Goal: Check status: Check status

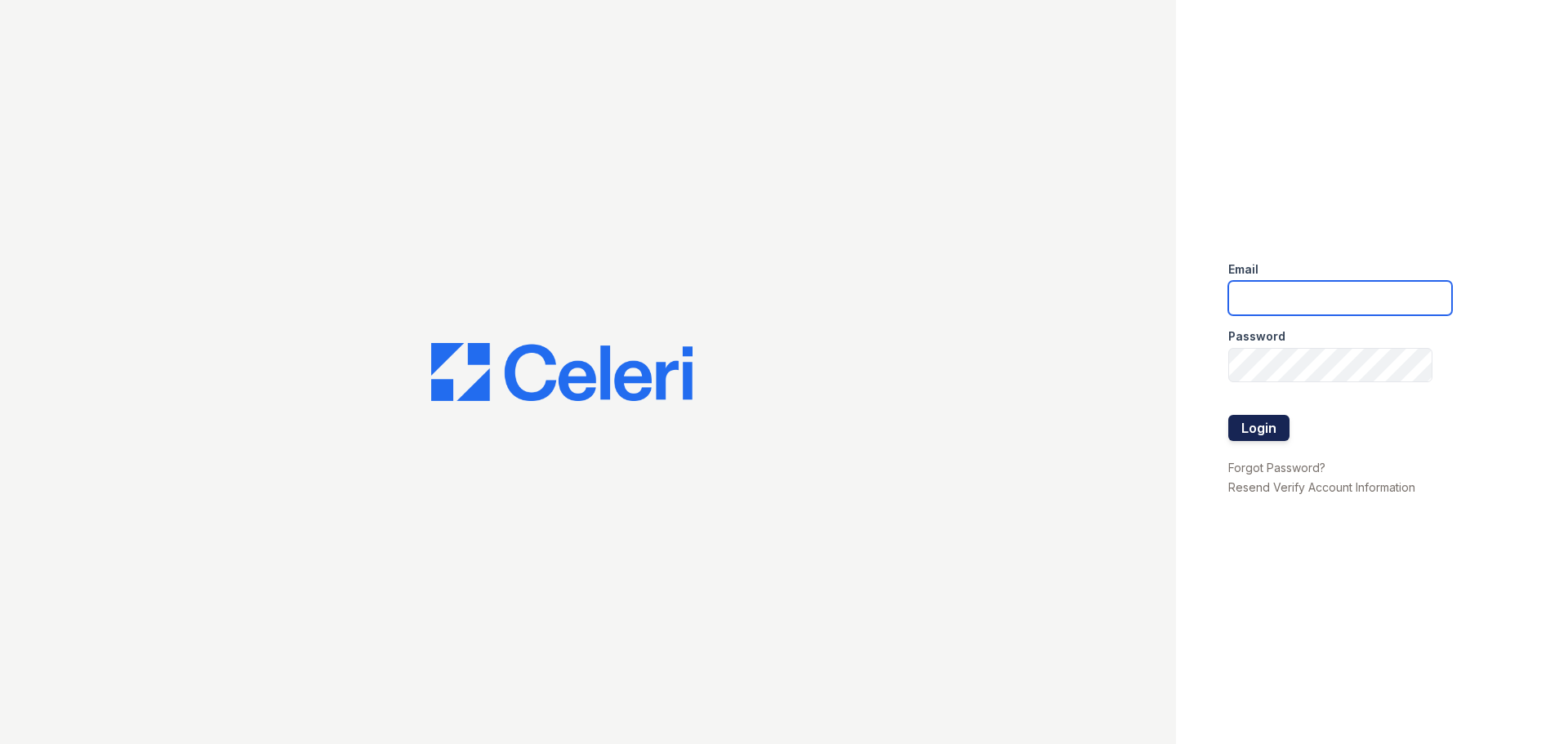
type input "josie@cafmanagement.com"
click at [1260, 430] on button "Login" at bounding box center [1259, 428] width 62 height 26
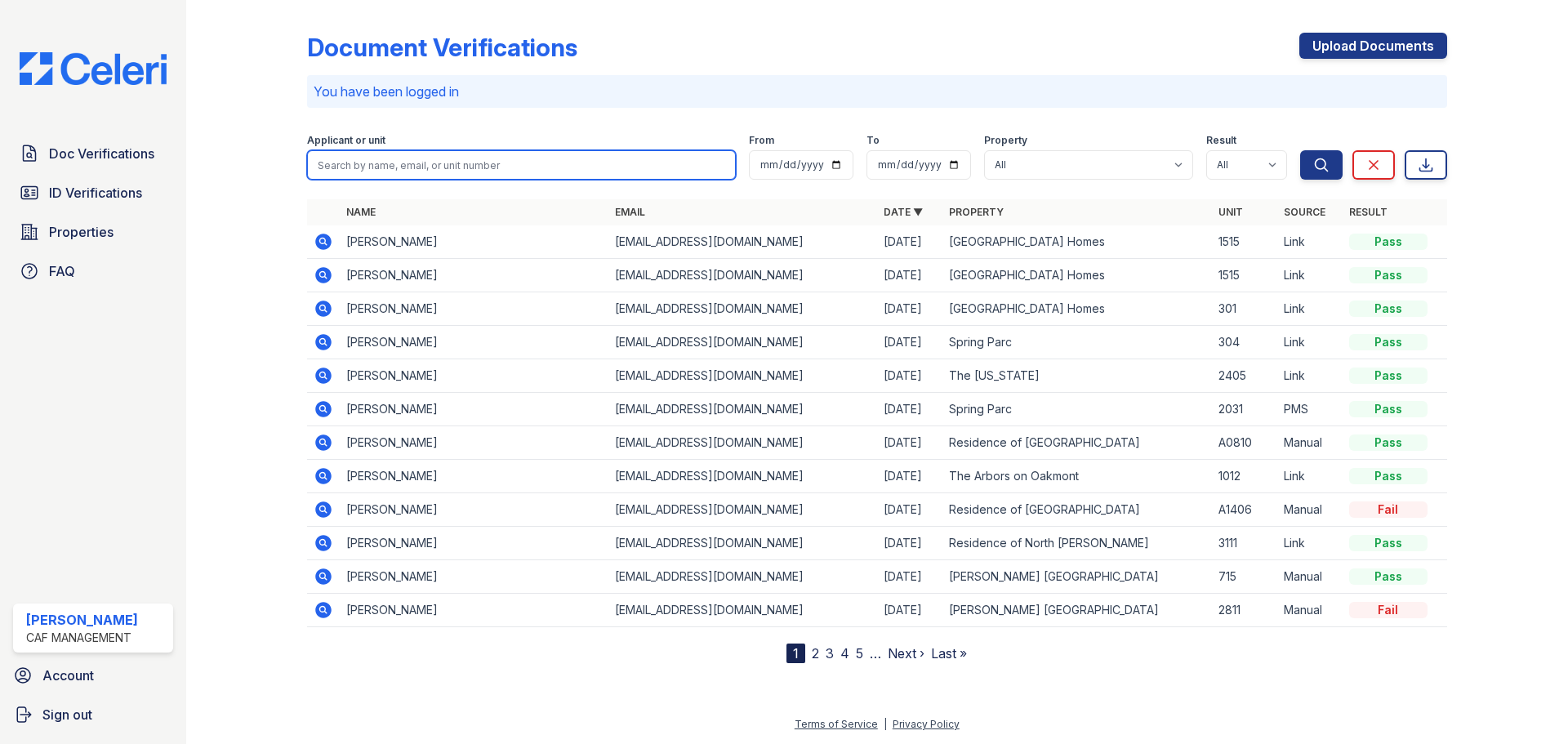
click at [493, 157] on input "search" at bounding box center [522, 164] width 429 height 29
type input "harris"
click at [1300, 150] on button "Search" at bounding box center [1320, 164] width 42 height 29
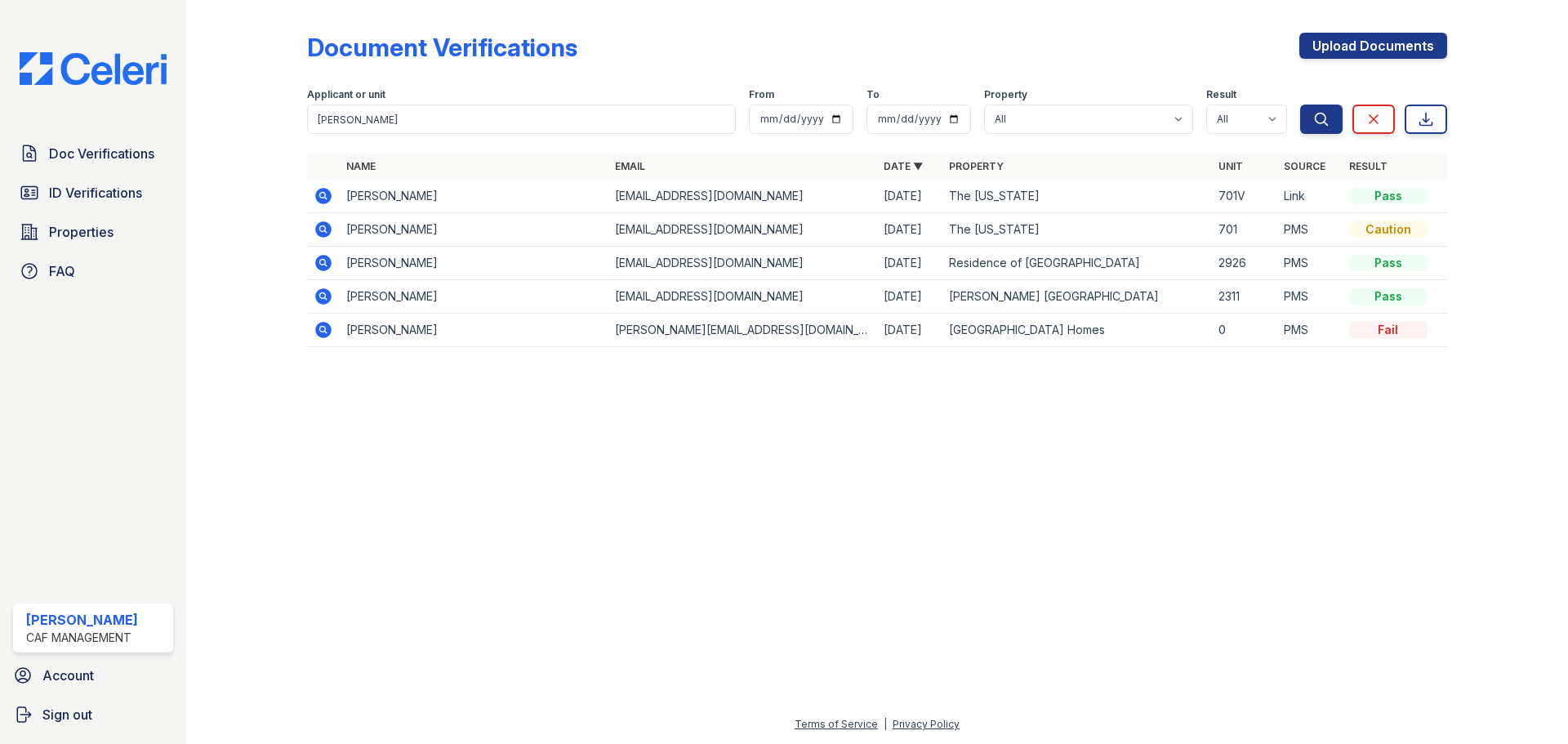
click at [324, 196] on icon at bounding box center [322, 195] width 4 height 4
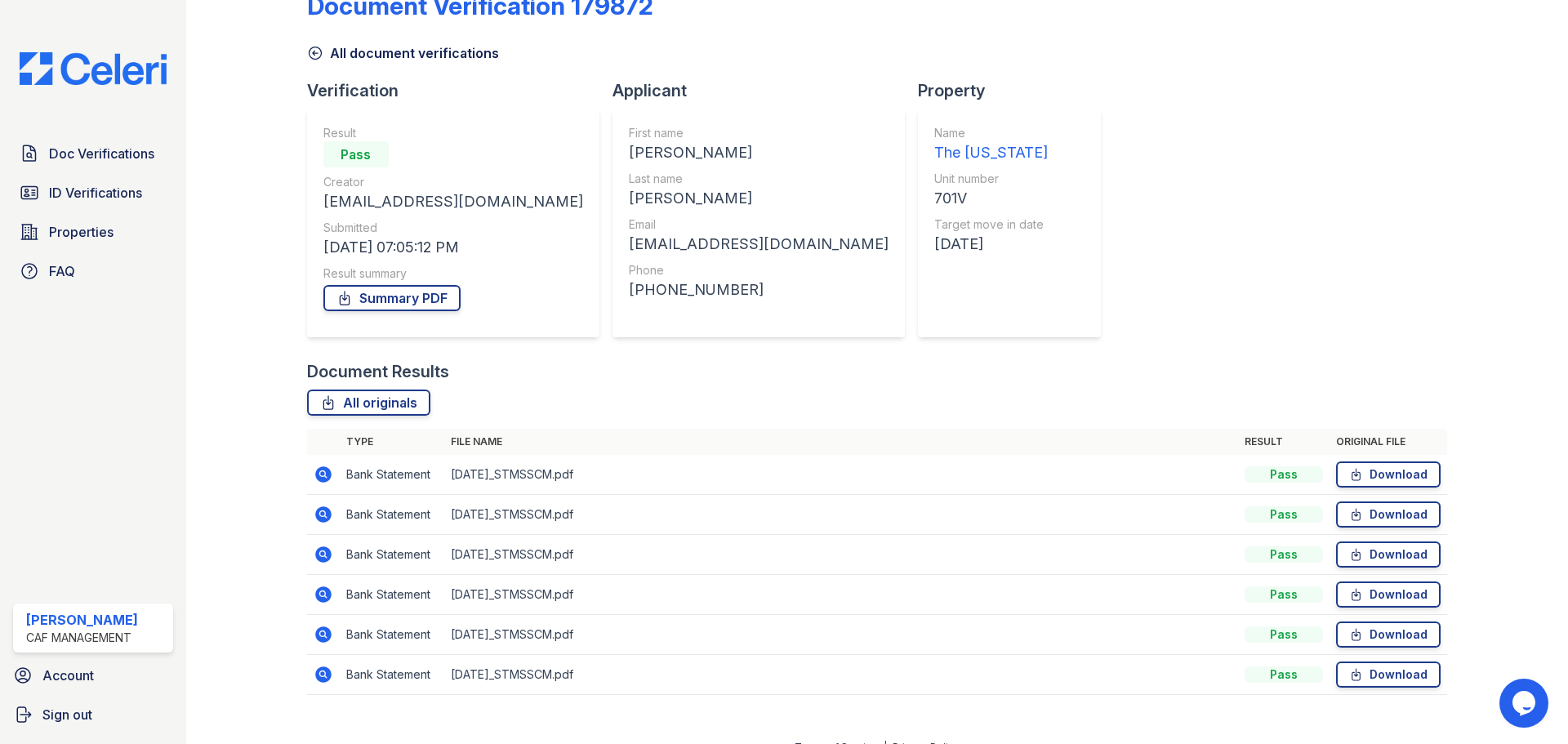
scroll to position [65, 0]
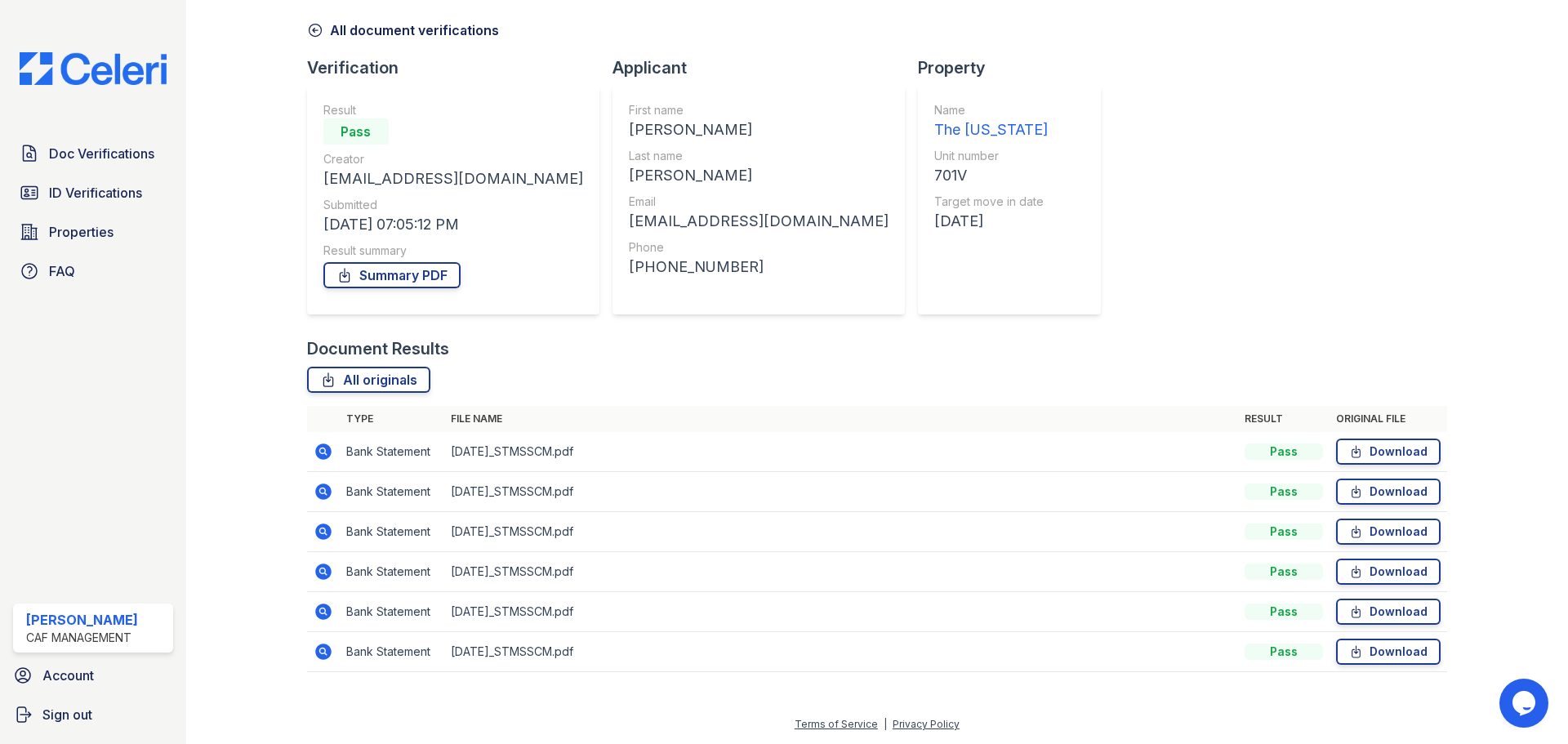
click at [328, 454] on icon at bounding box center [323, 451] width 17 height 17
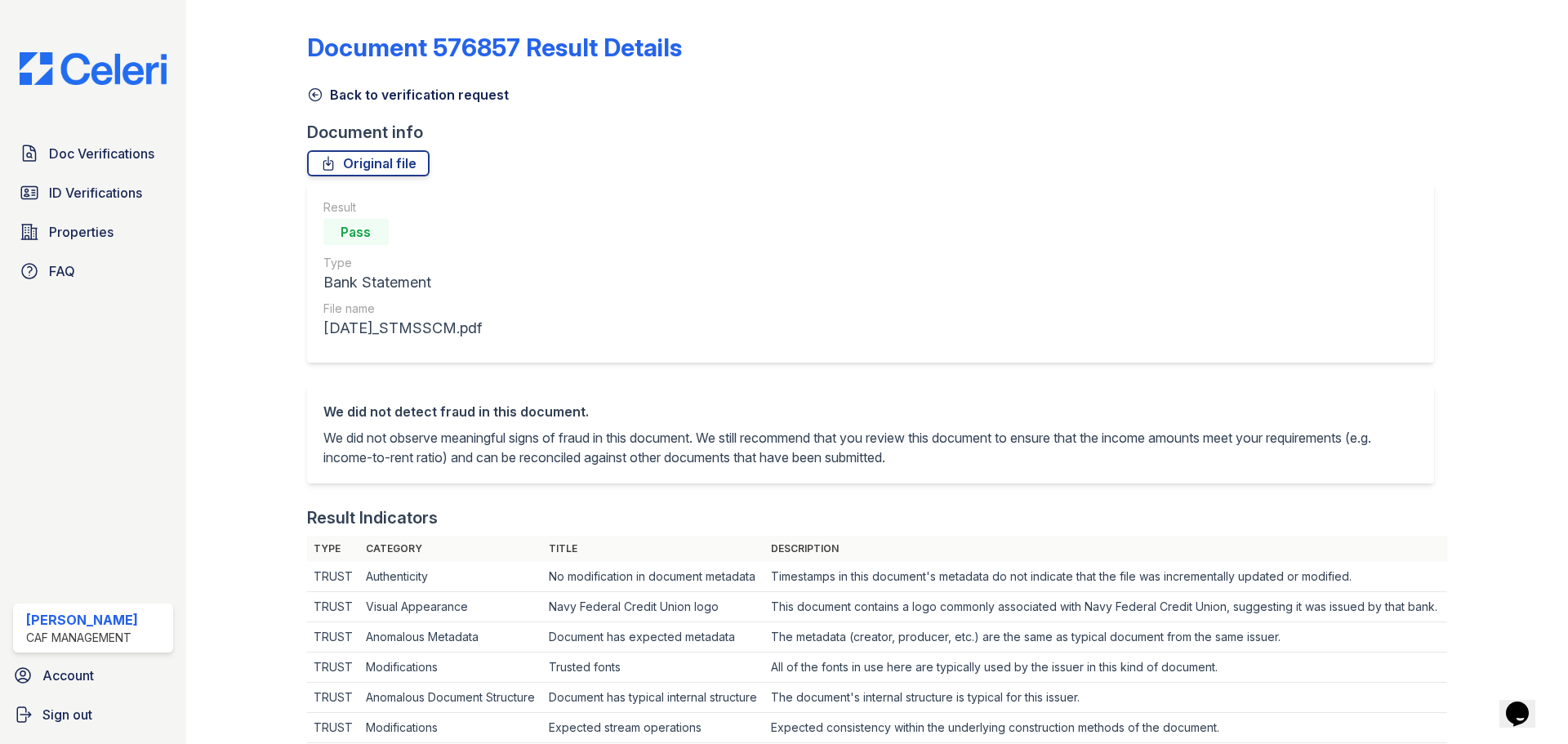
click at [309, 93] on icon at bounding box center [315, 94] width 17 height 17
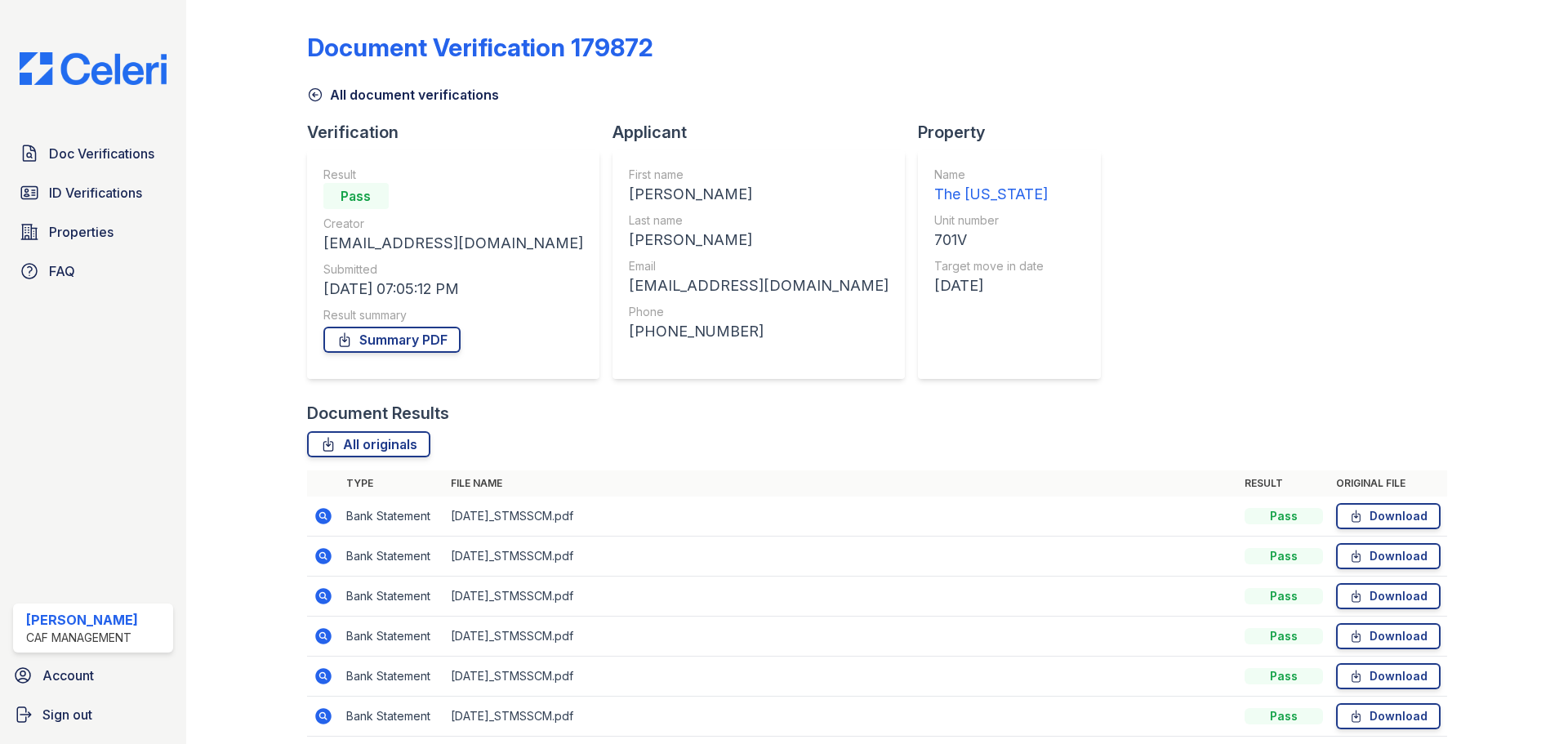
scroll to position [65, 0]
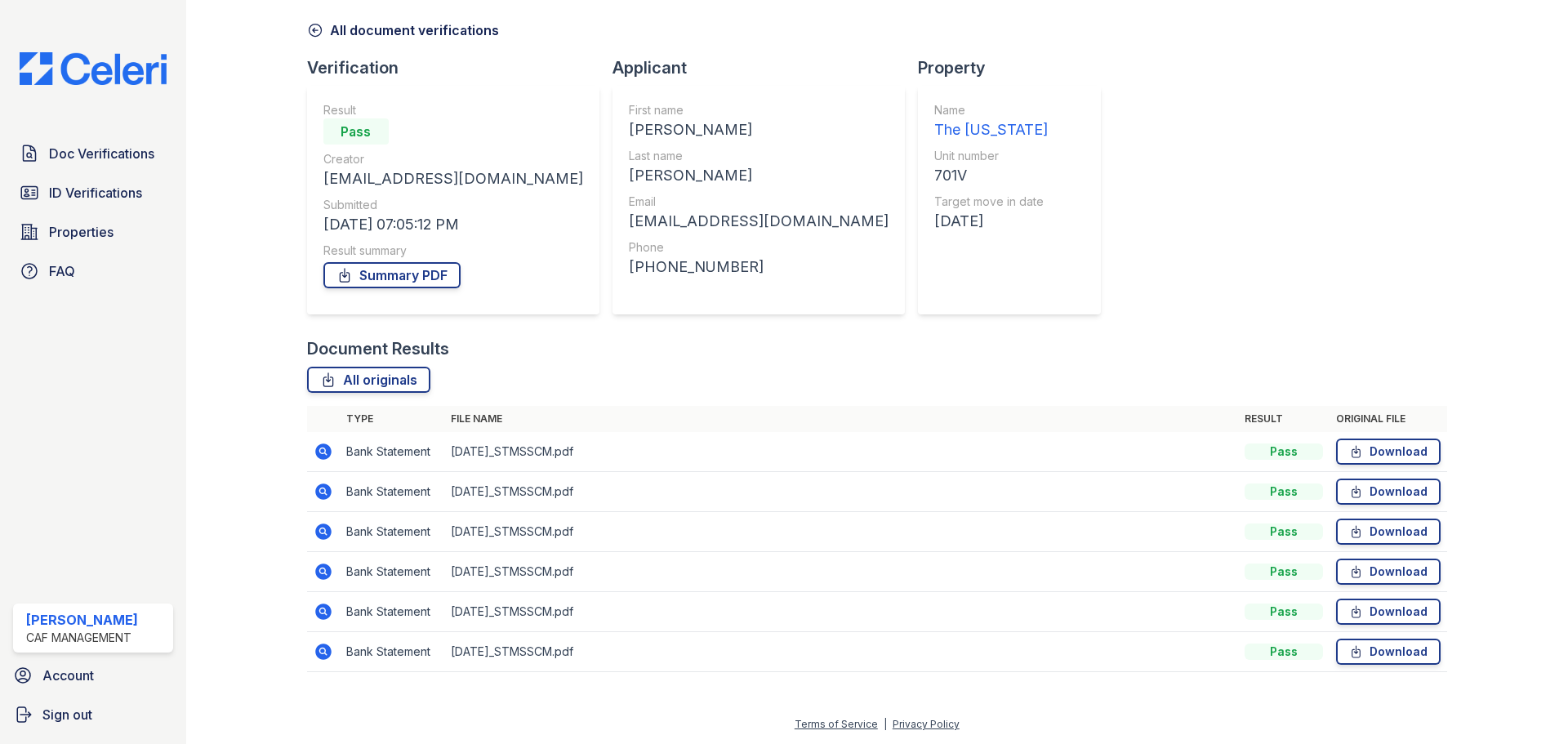
click at [327, 527] on icon at bounding box center [323, 532] width 17 height 17
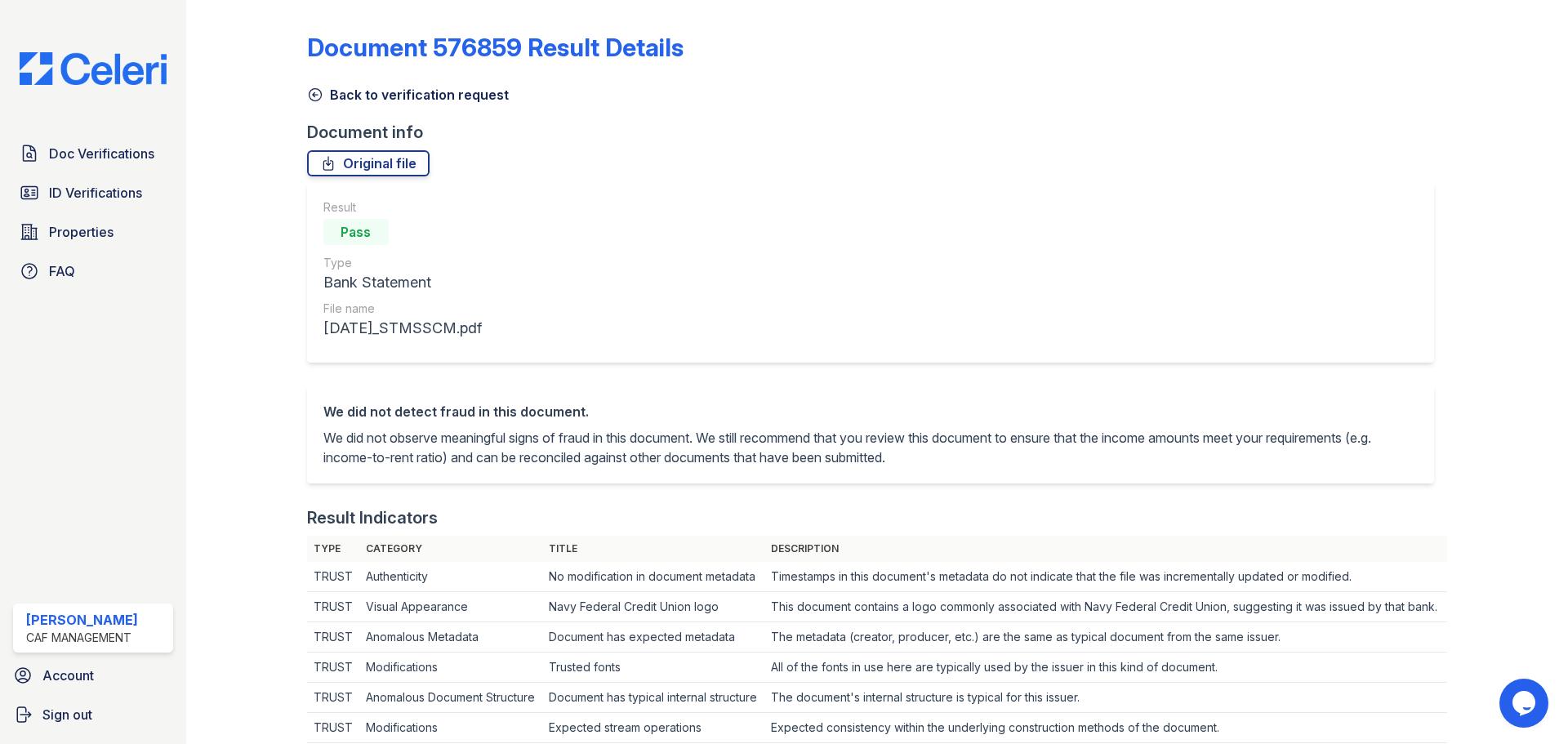
click at [317, 91] on icon at bounding box center [315, 94] width 17 height 17
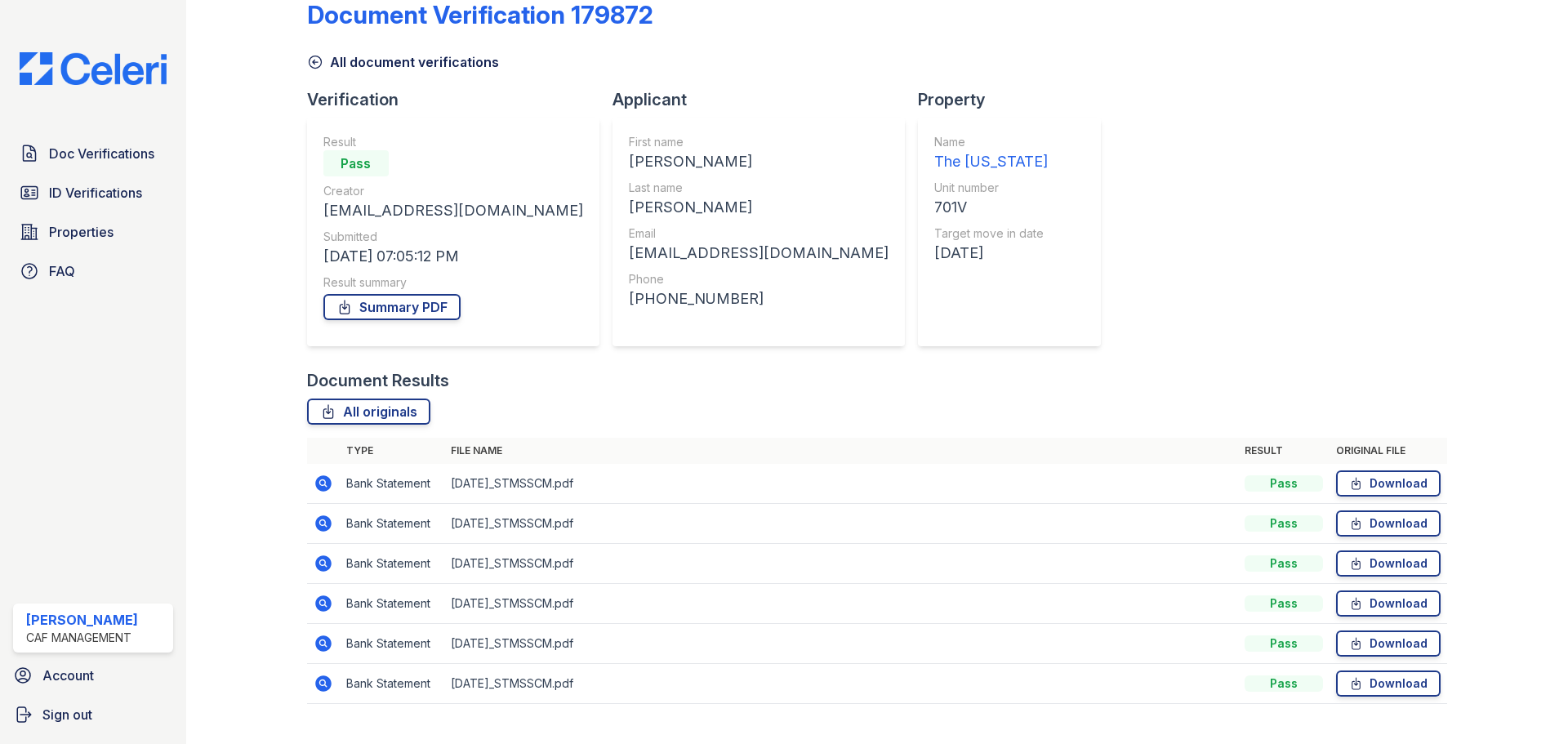
scroll to position [65, 0]
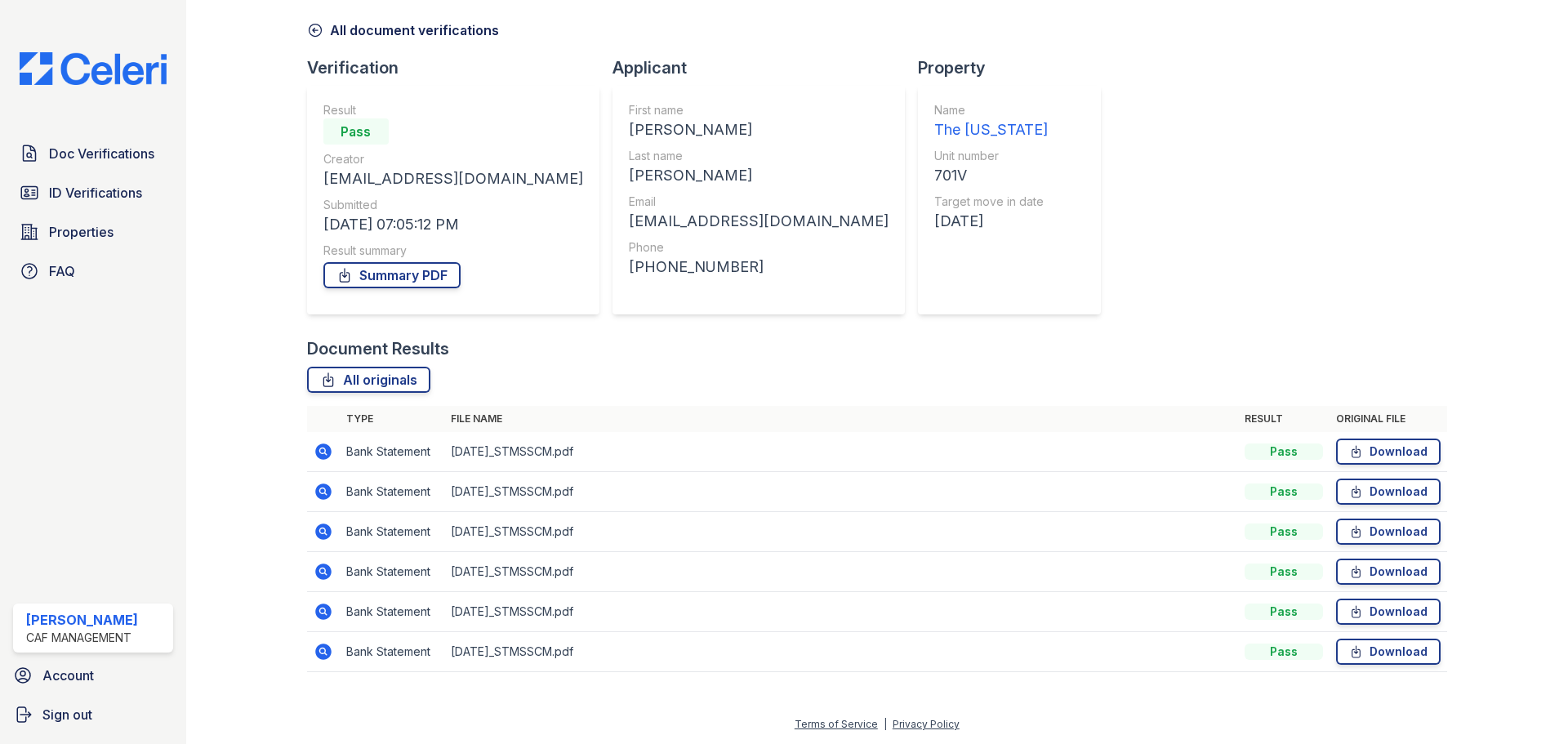
click at [323, 533] on icon at bounding box center [323, 532] width 20 height 20
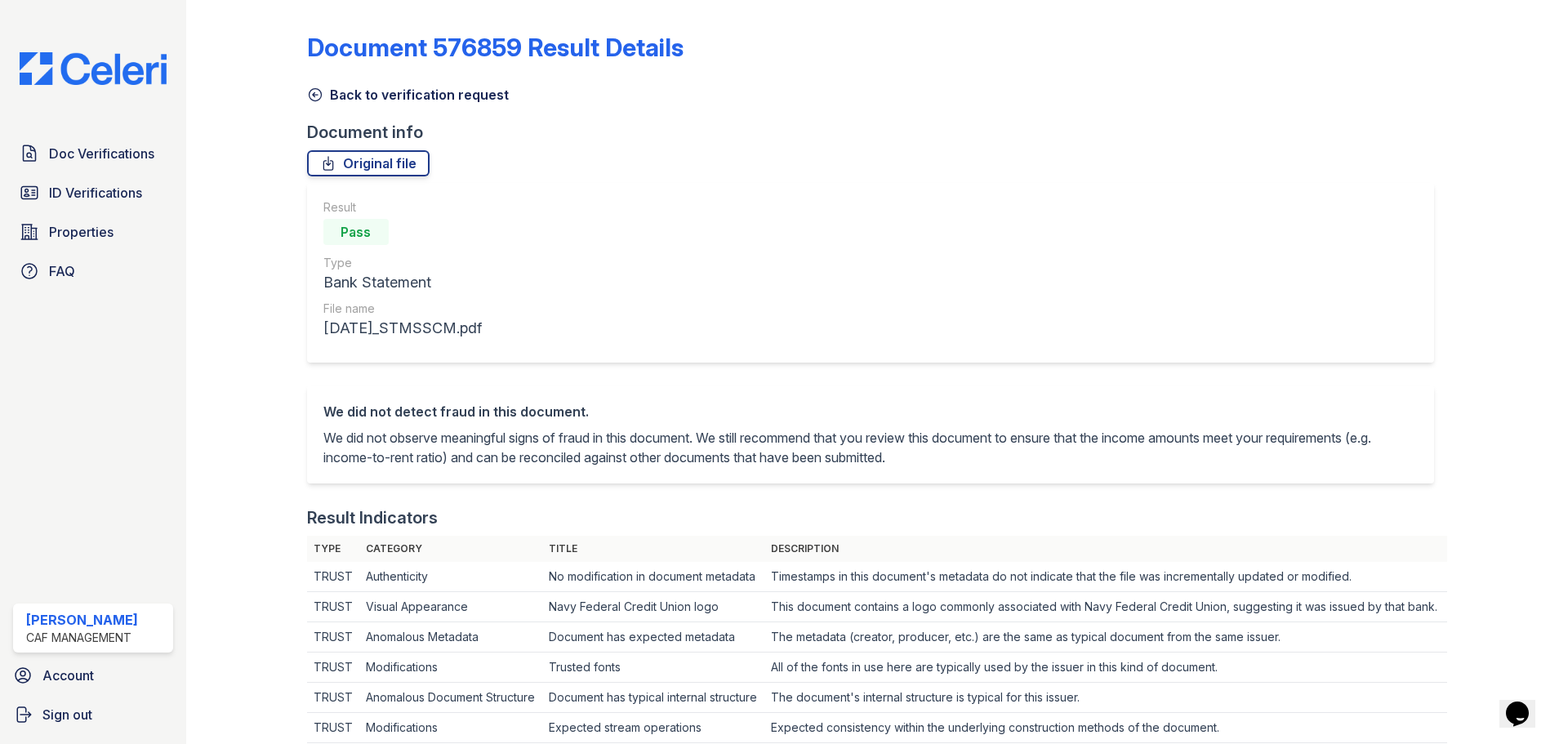
click at [314, 97] on icon at bounding box center [315, 94] width 17 height 17
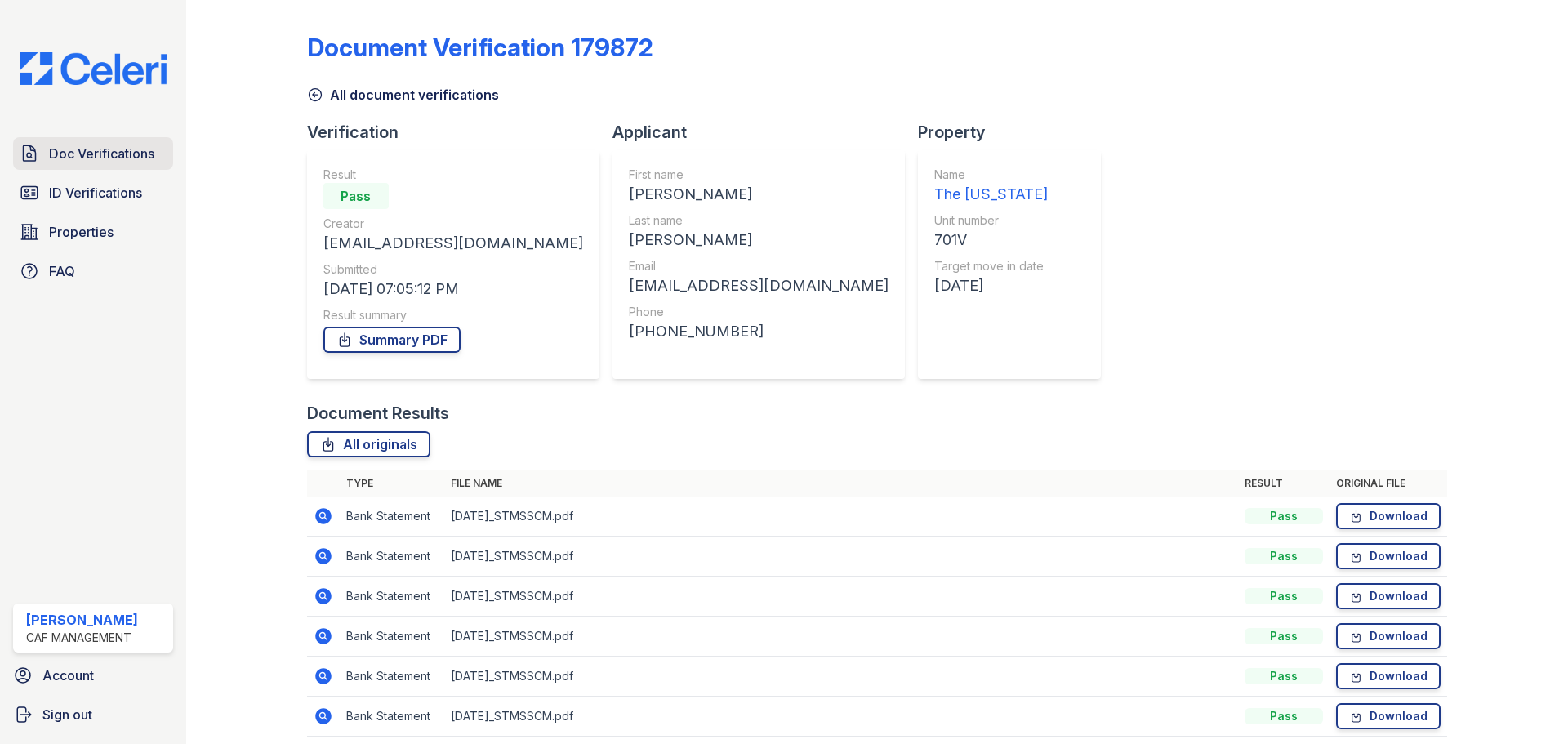
click at [60, 154] on span "Doc Verifications" at bounding box center [102, 154] width 106 height 20
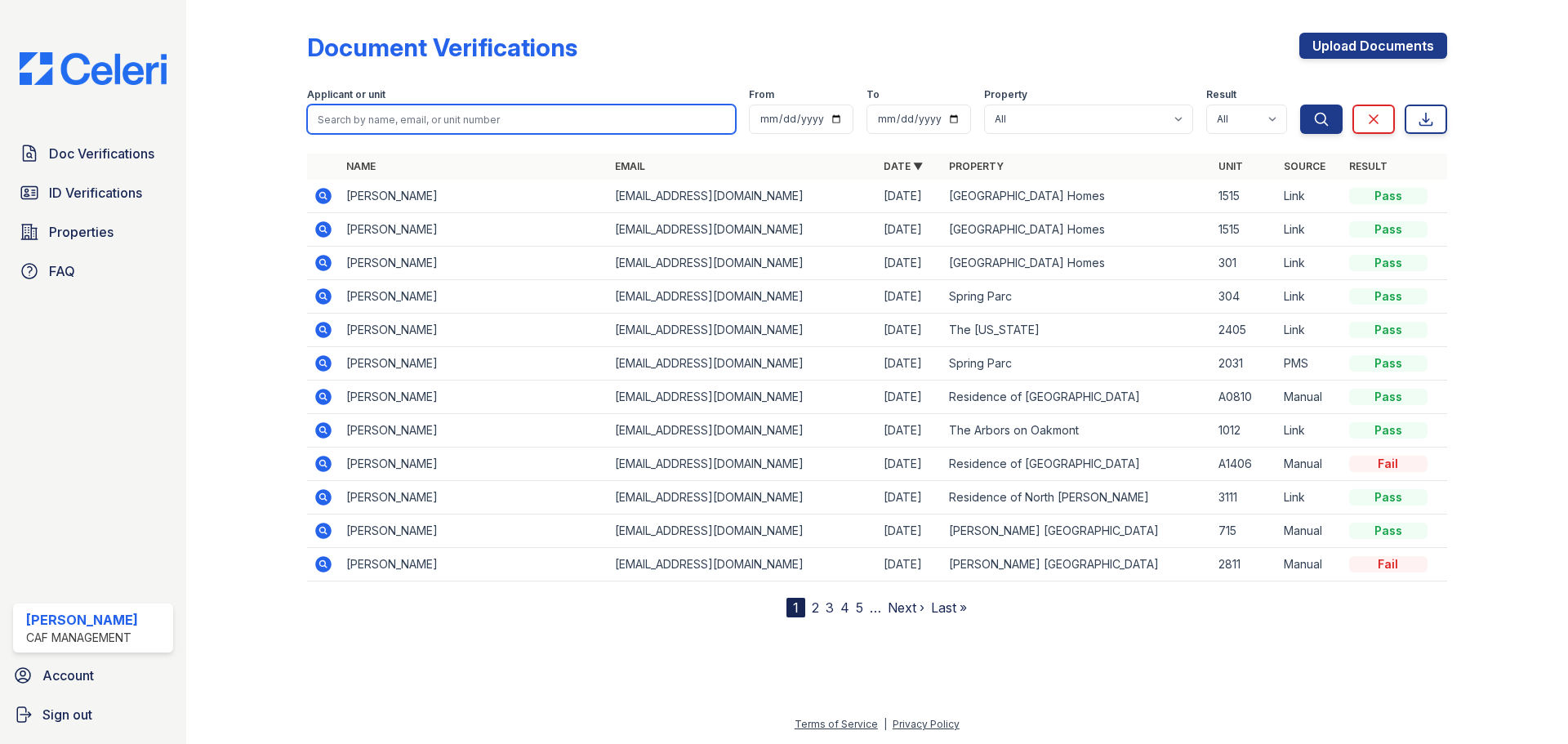
click at [421, 118] on input "search" at bounding box center [522, 119] width 429 height 29
type input "ranck"
click at [1300, 105] on button "Search" at bounding box center [1320, 119] width 42 height 29
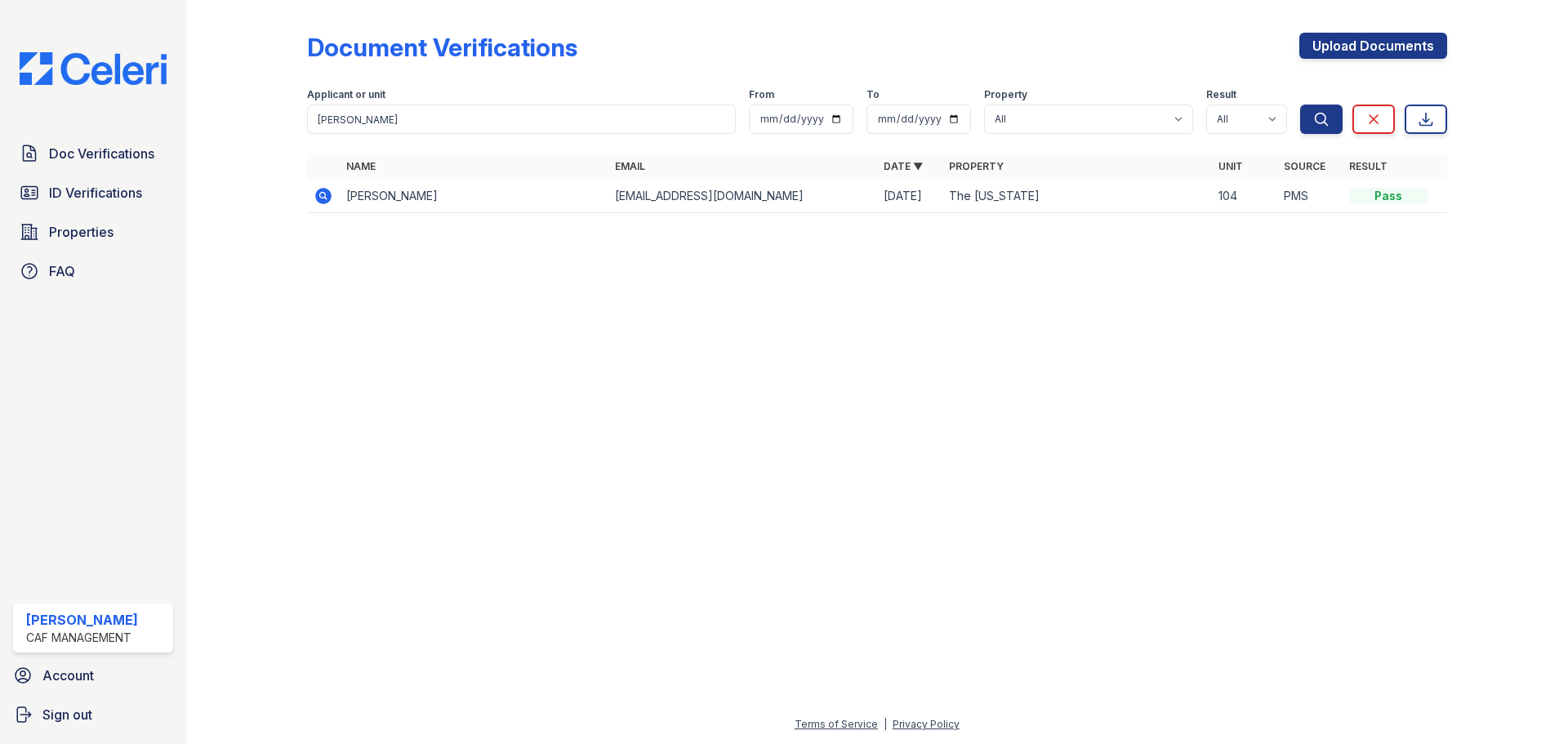
click at [327, 192] on icon at bounding box center [323, 196] width 17 height 17
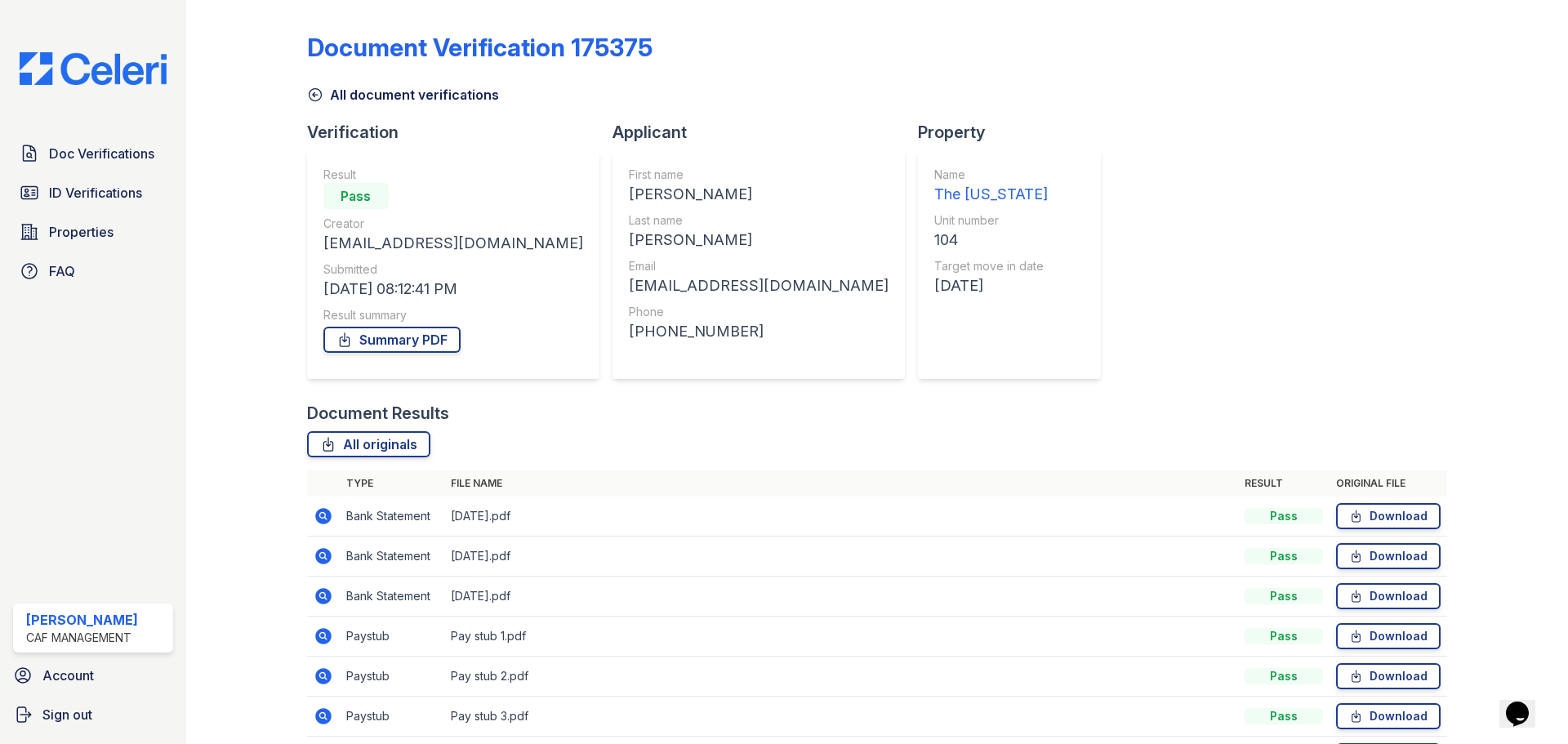
scroll to position [105, 0]
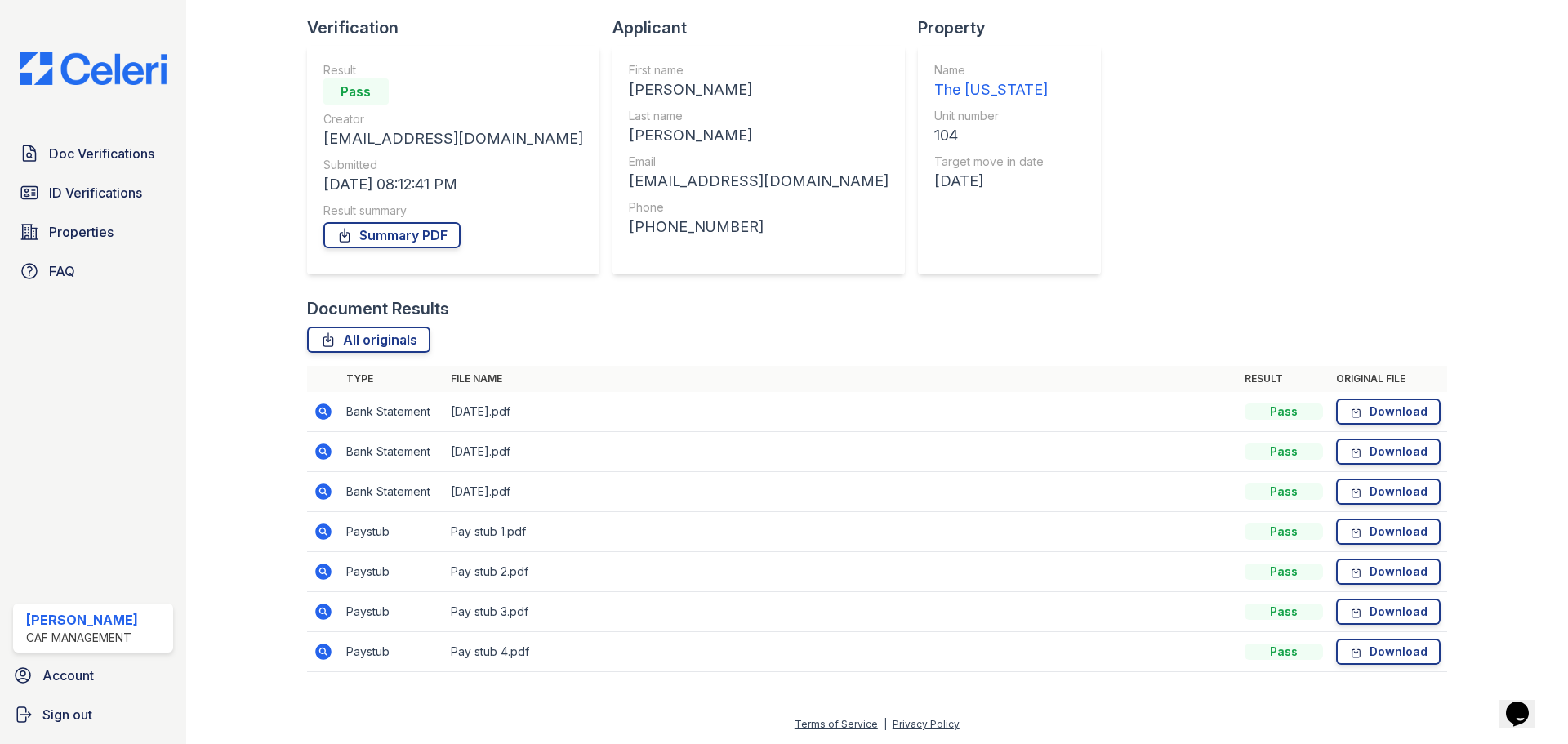
click at [320, 531] on icon at bounding box center [322, 531] width 4 height 4
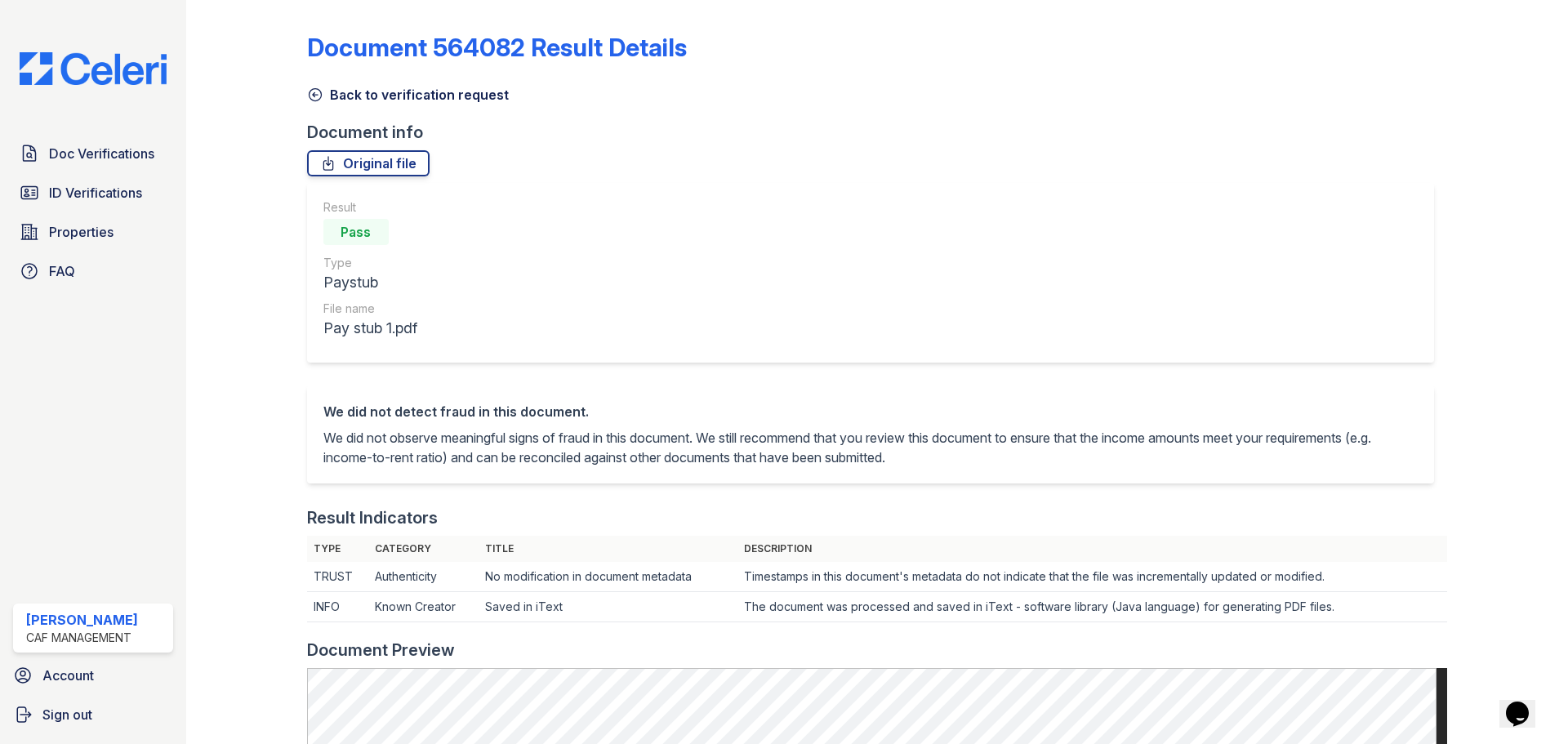
click at [320, 95] on icon at bounding box center [314, 95] width 13 height 13
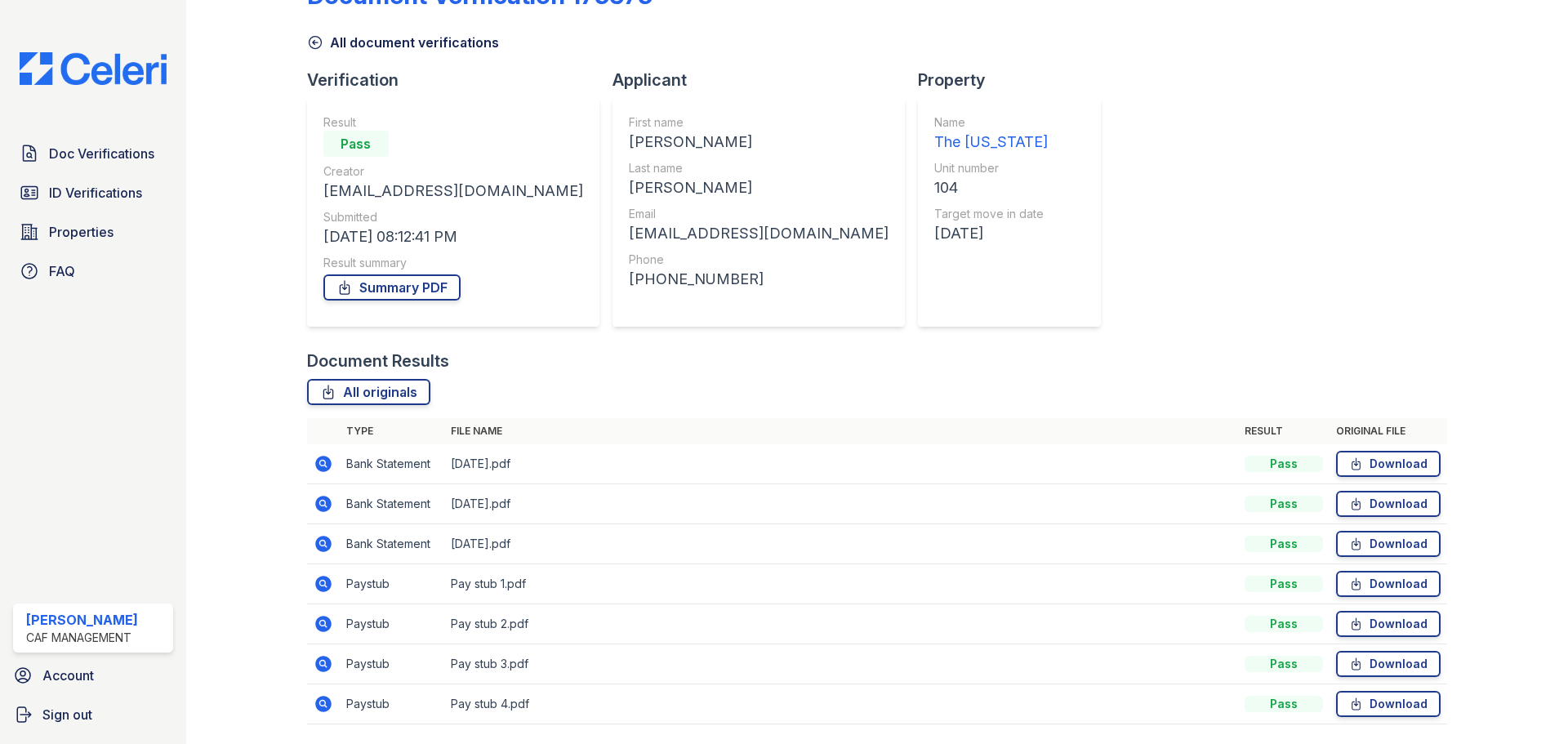
scroll to position [105, 0]
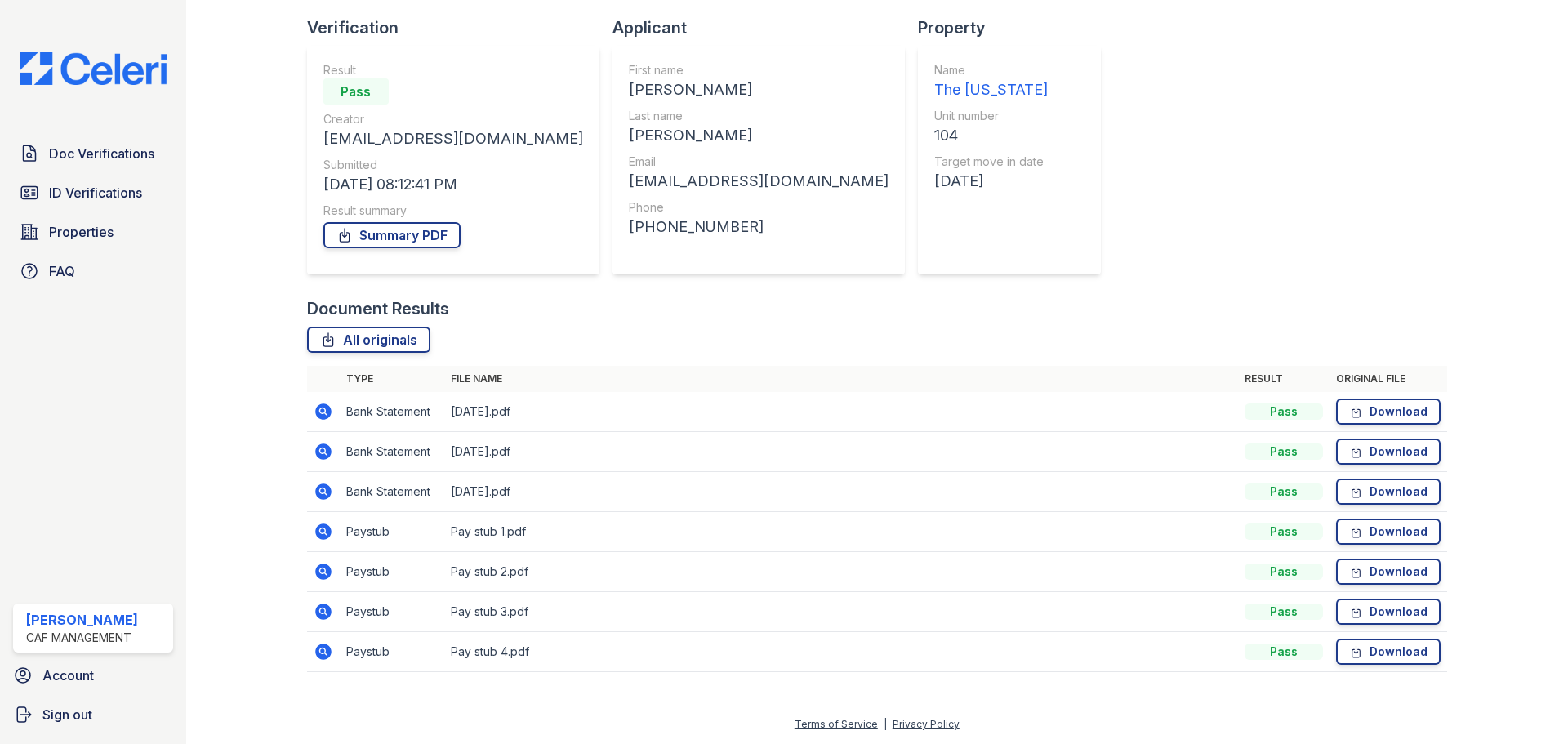
click at [322, 576] on icon at bounding box center [323, 572] width 17 height 17
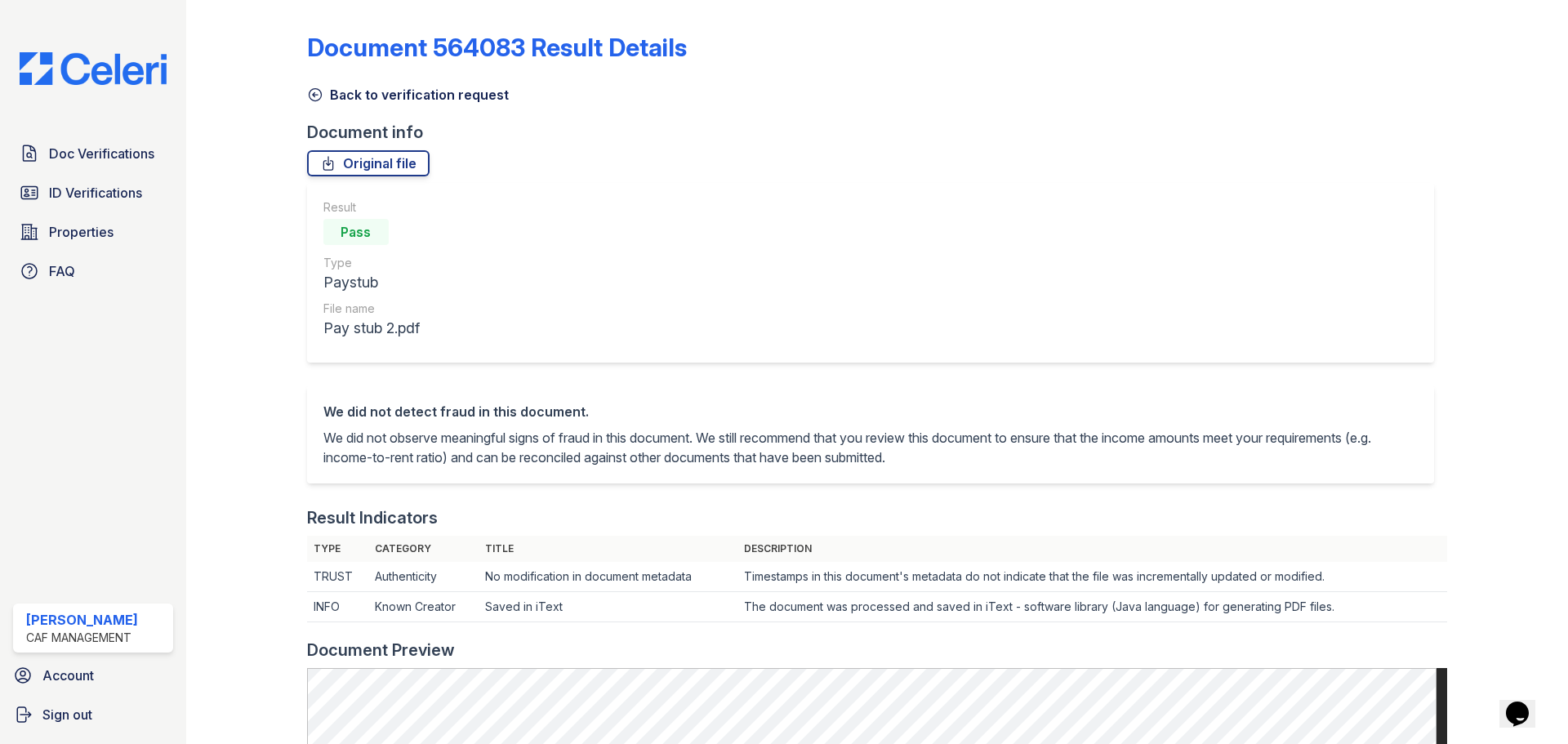
click at [317, 93] on icon at bounding box center [315, 94] width 17 height 17
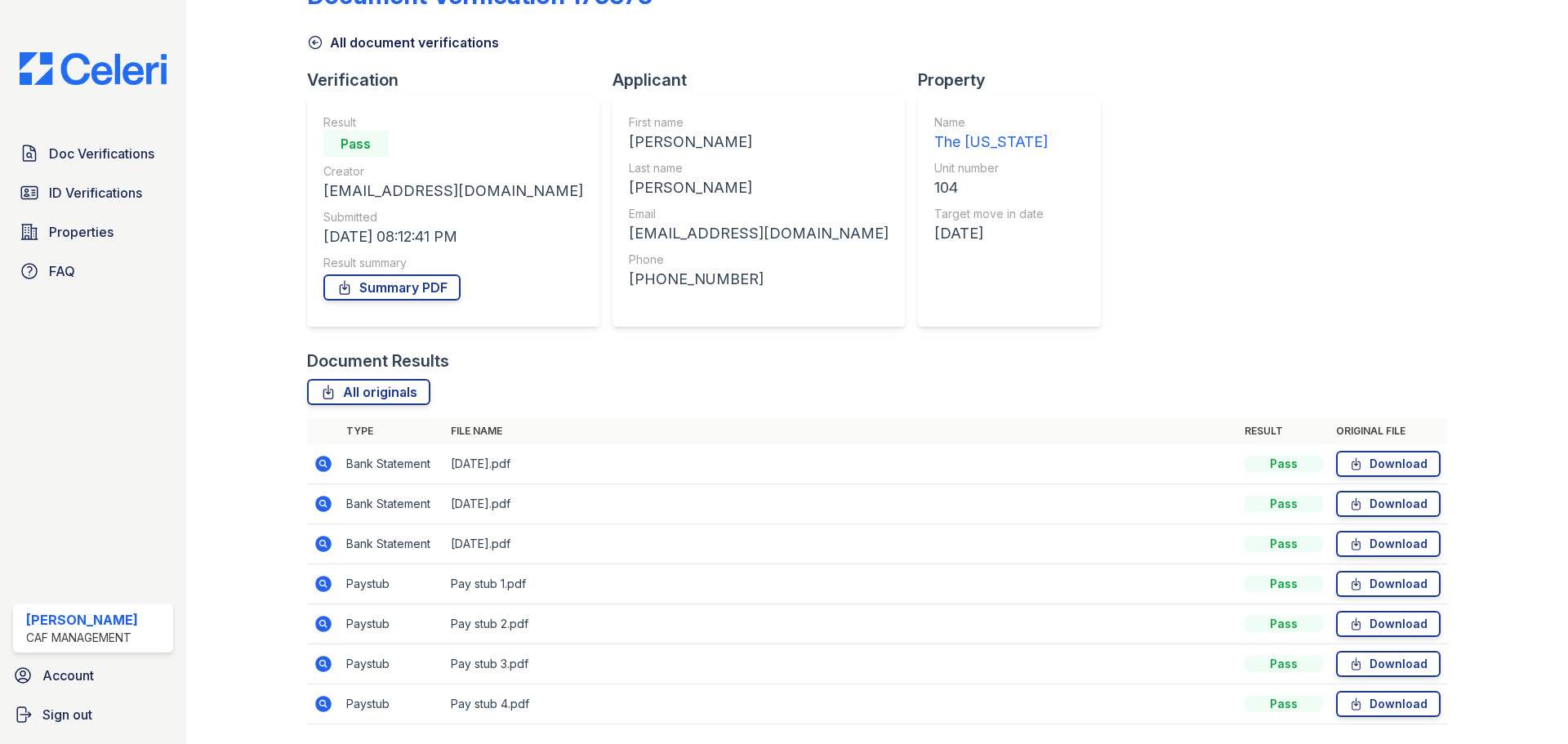
scroll to position [105, 0]
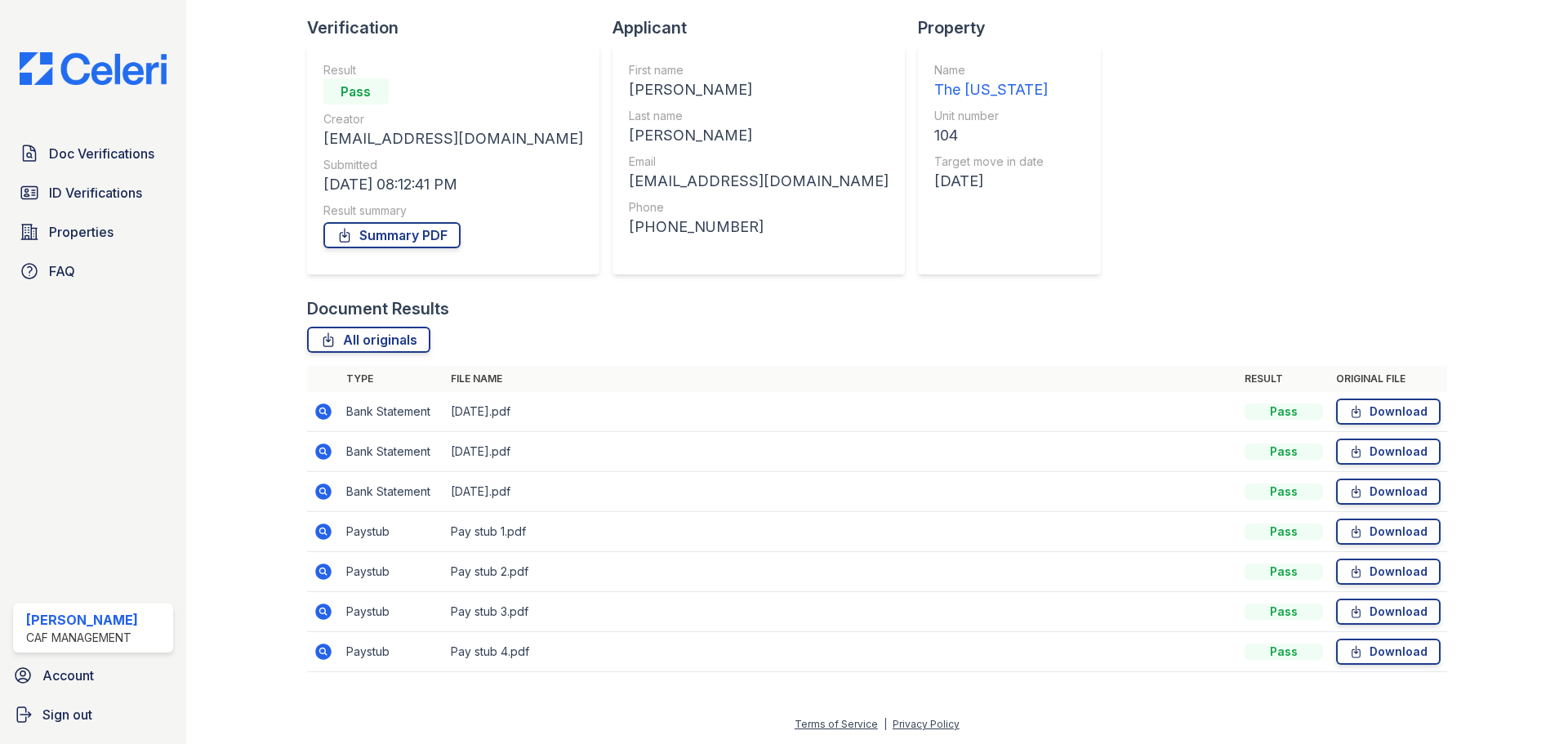
click at [311, 615] on td at bounding box center [323, 612] width 32 height 40
click at [317, 609] on icon at bounding box center [323, 611] width 17 height 17
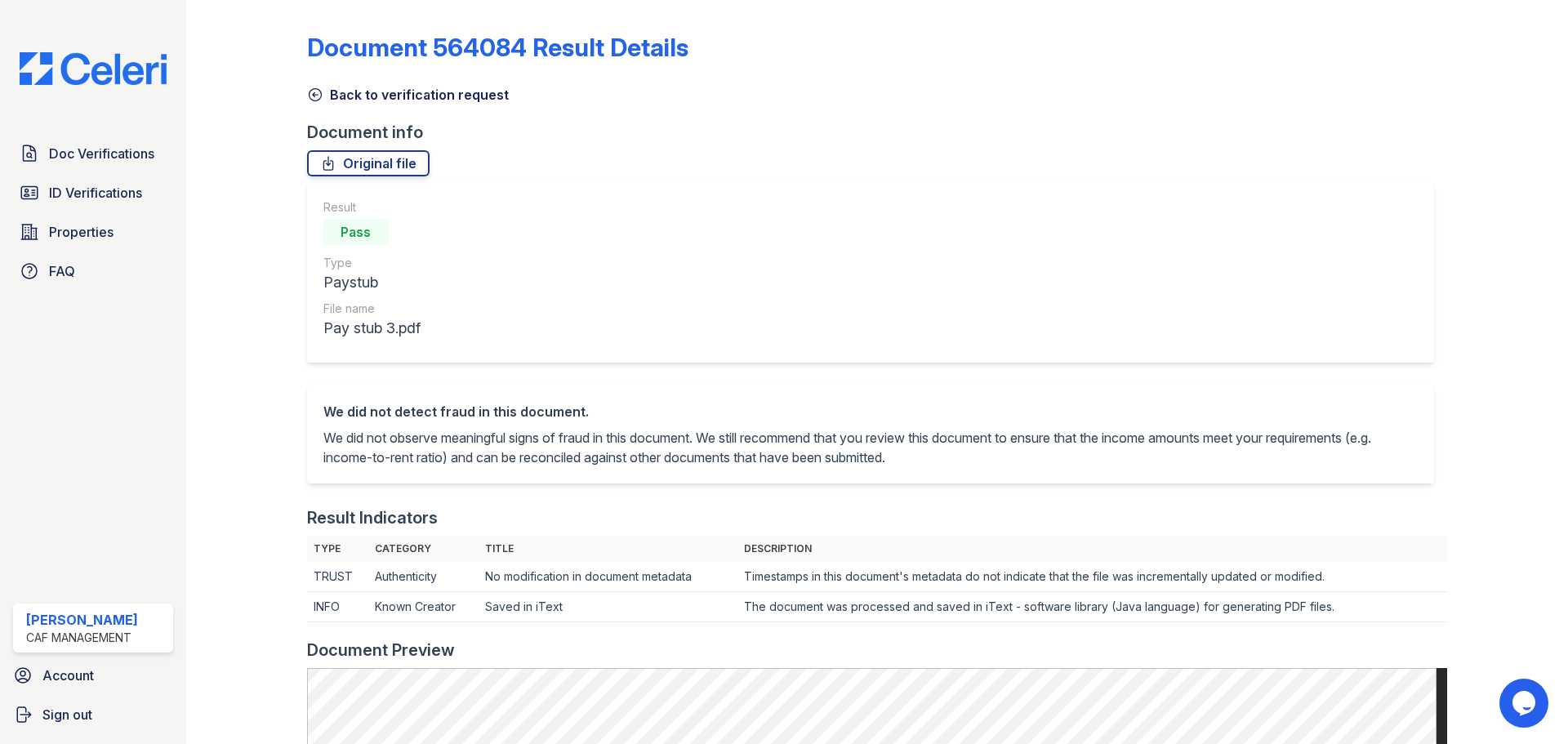
click at [316, 91] on icon at bounding box center [315, 94] width 17 height 17
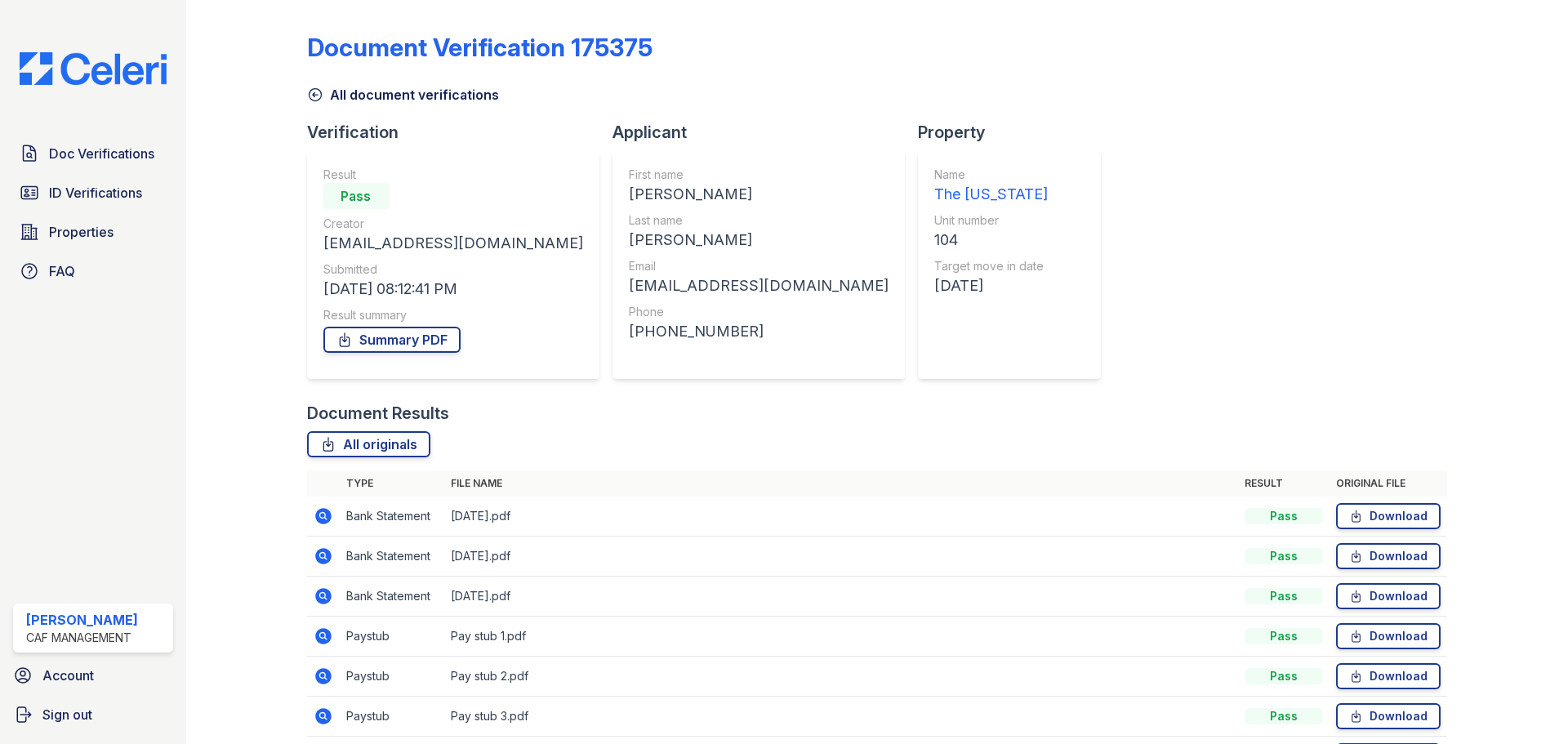
scroll to position [105, 0]
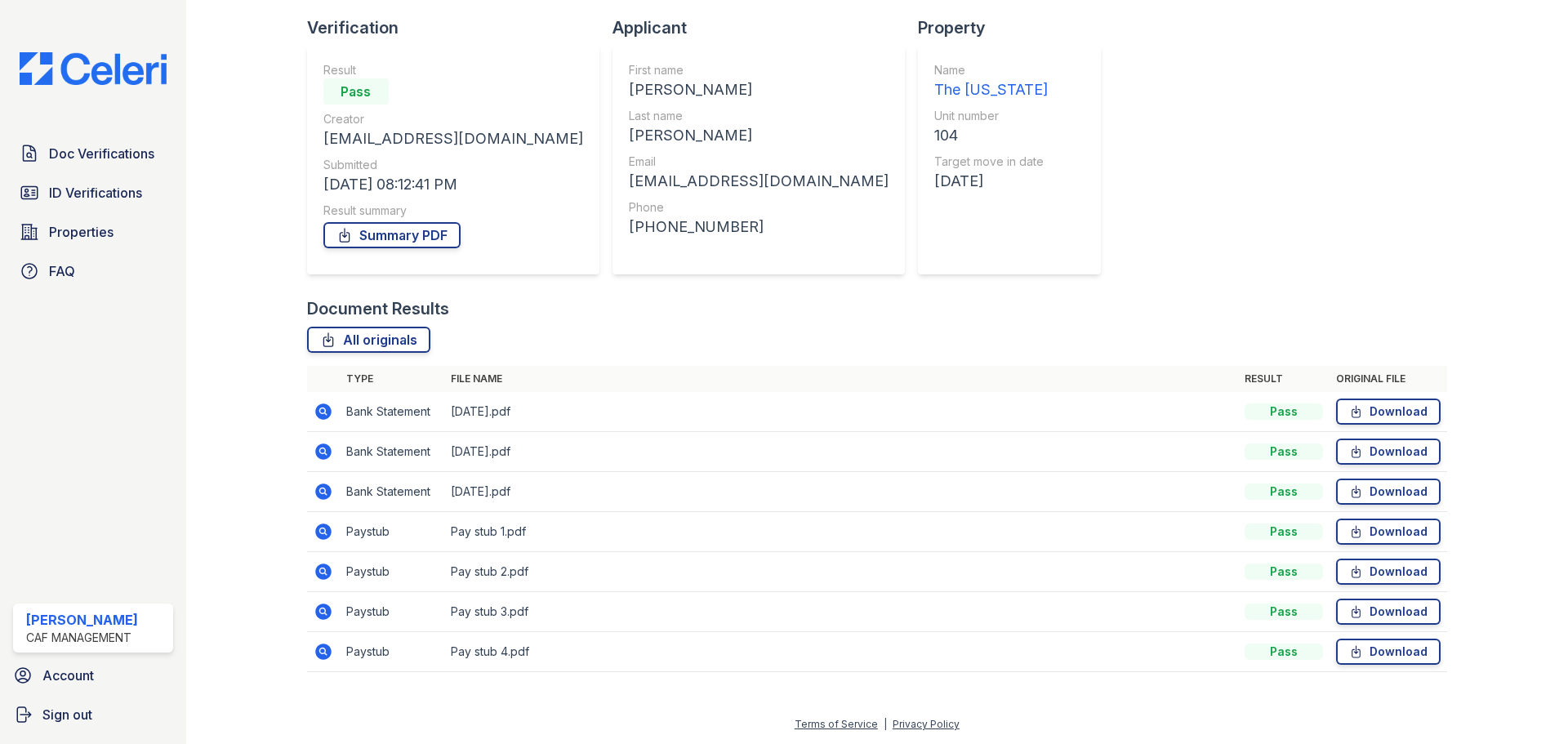
click at [322, 645] on icon at bounding box center [323, 651] width 17 height 17
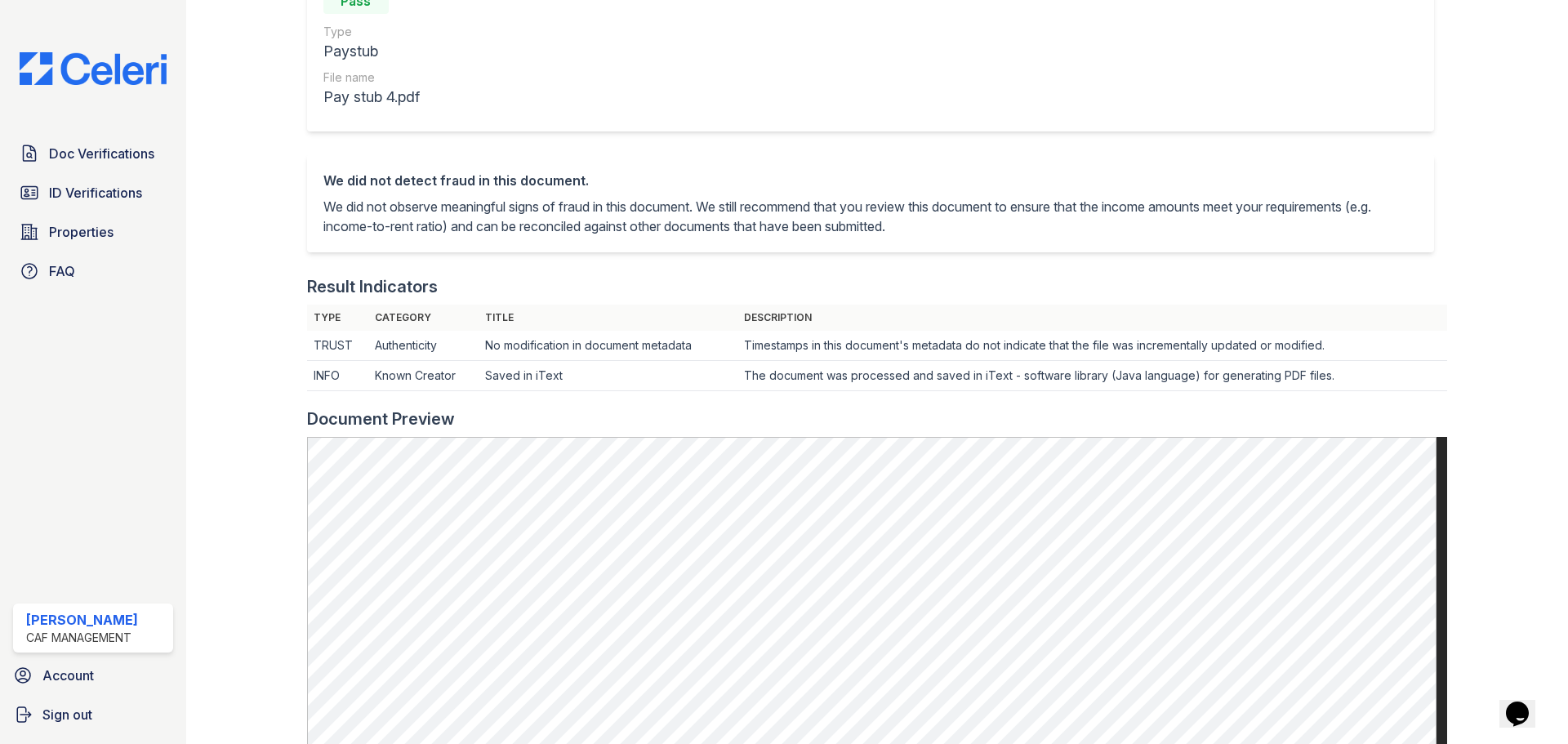
scroll to position [408, 0]
